Goal: Information Seeking & Learning: Learn about a topic

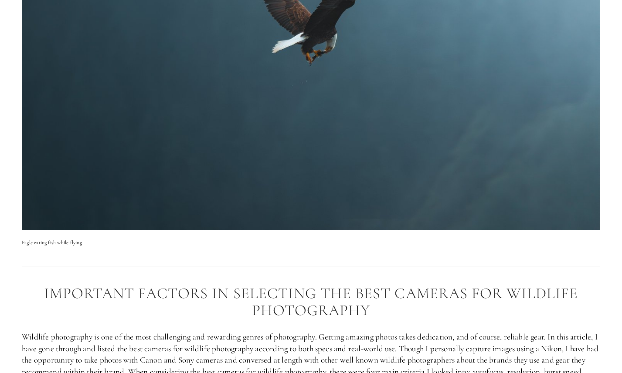
scroll to position [184, 0]
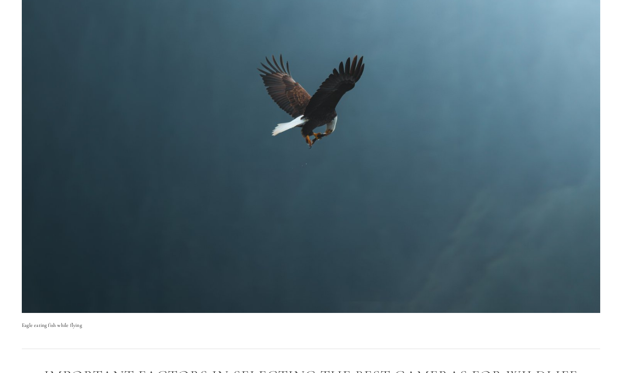
click at [325, 101] on img at bounding box center [311, 120] width 578 height 385
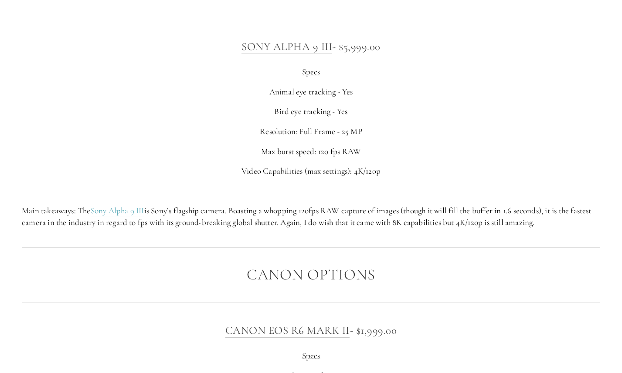
scroll to position [2643, 0]
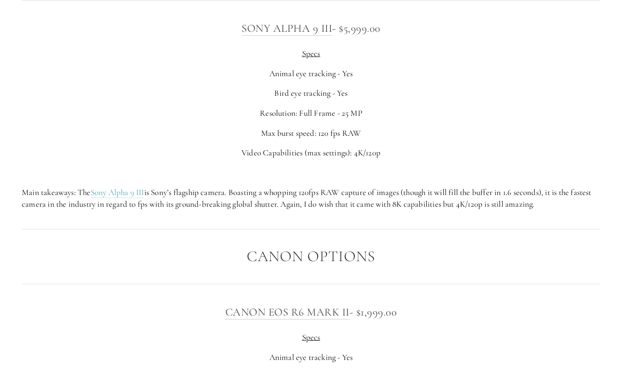
click at [226, 193] on p "Main takeaways: The Sony Alpha 9 III is Sony’s flagship camera. Boasting a whop…" at bounding box center [311, 198] width 578 height 23
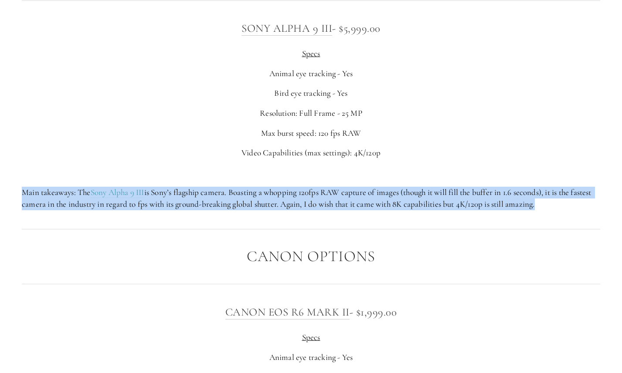
click at [226, 193] on p "Main takeaways: The Sony Alpha 9 III is Sony’s flagship camera. Boasting a whop…" at bounding box center [311, 198] width 578 height 23
click at [282, 199] on p "Main takeaways: The Sony Alpha 9 III is Sony’s flagship camera. Boasting a whop…" at bounding box center [311, 198] width 578 height 23
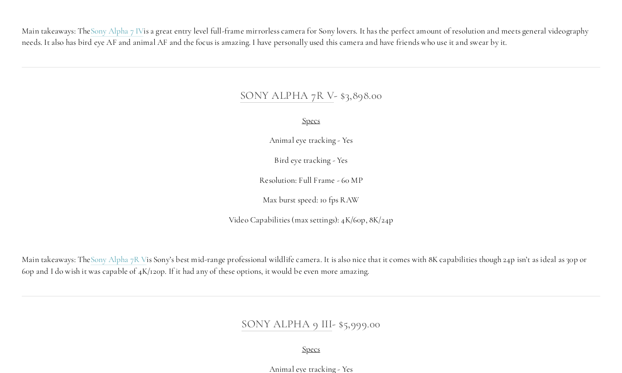
scroll to position [2350, 0]
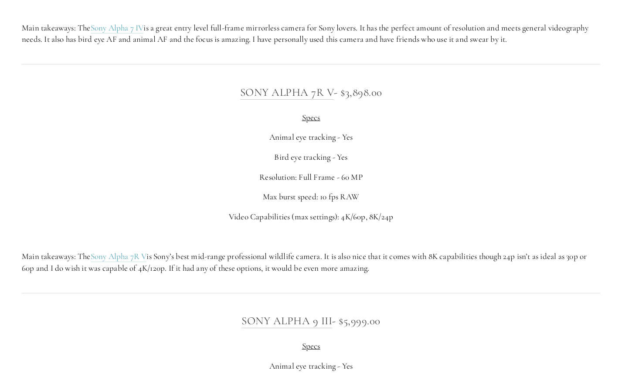
drag, startPoint x: 393, startPoint y: 267, endPoint x: 339, endPoint y: 261, distance: 54.4
click at [339, 261] on p "Main takeaways: The Sony Alpha 7R V is Sony’s best mid-range professional wildl…" at bounding box center [311, 262] width 578 height 23
click at [339, 267] on p "Main takeaways: The Sony Alpha 7R V is Sony’s best mid-range professional wildl…" at bounding box center [311, 262] width 578 height 23
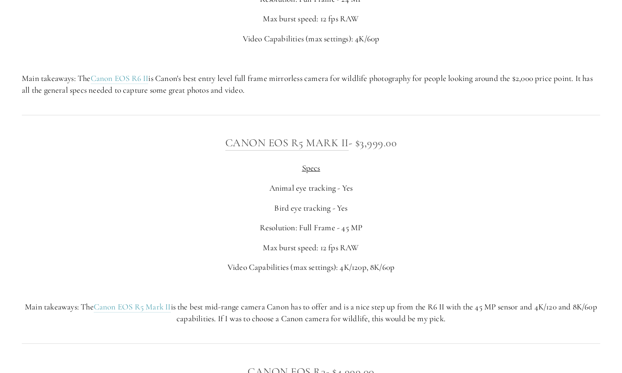
scroll to position [3069, 0]
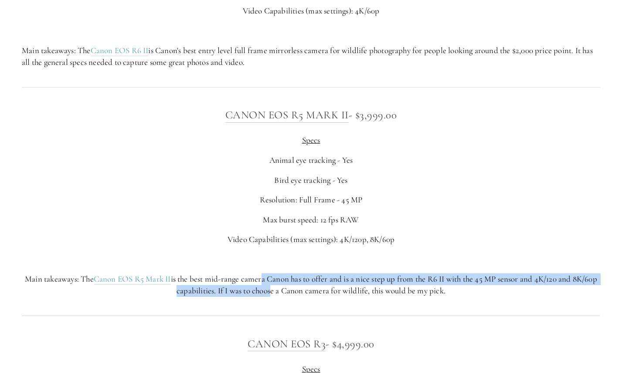
drag, startPoint x: 270, startPoint y: 280, endPoint x: 280, endPoint y: 293, distance: 16.6
click at [280, 293] on p "Main takeaways: The Canon EOS R5 [PERSON_NAME] is the best mid-range camera Can…" at bounding box center [311, 285] width 578 height 23
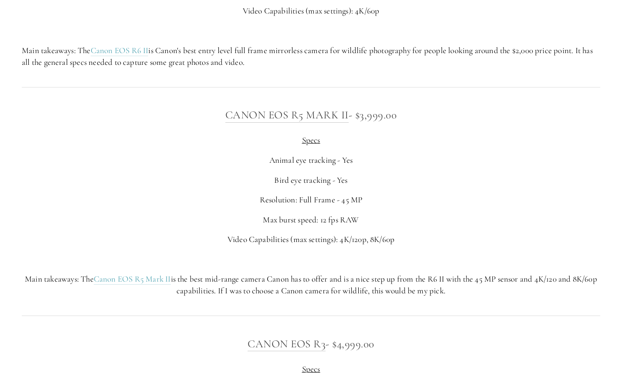
click at [320, 295] on p "Main takeaways: The Canon EOS R5 [PERSON_NAME] is the best mid-range camera Can…" at bounding box center [311, 285] width 578 height 23
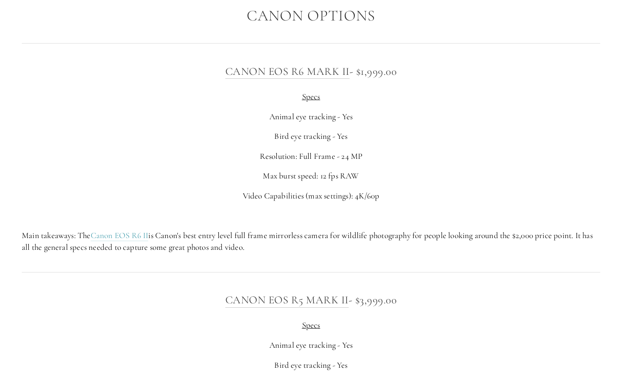
scroll to position [3038, 0]
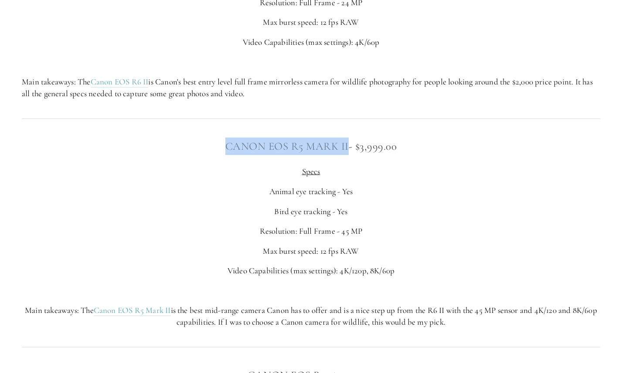
drag, startPoint x: 222, startPoint y: 144, endPoint x: 347, endPoint y: 144, distance: 124.6
click at [347, 144] on h3 "Canon EOS R5 [PERSON_NAME] - $3,999.00" at bounding box center [311, 146] width 578 height 17
copy link "Canon EOS R5 MArk ii"
